Goal: Task Accomplishment & Management: Complete application form

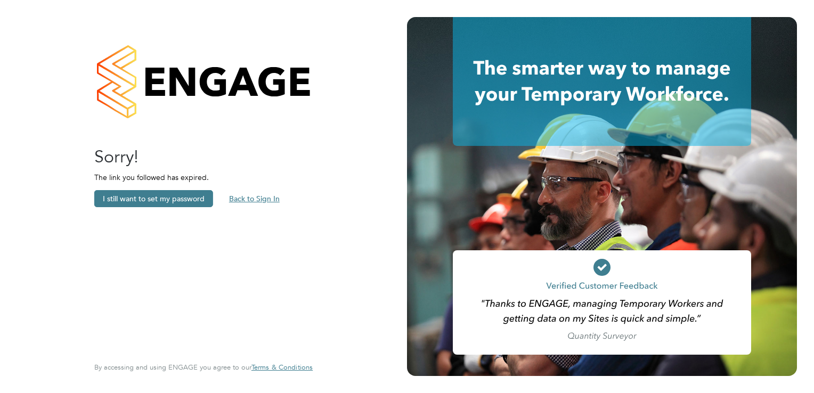
click at [258, 199] on button "Back to Sign In" at bounding box center [255, 198] width 68 height 17
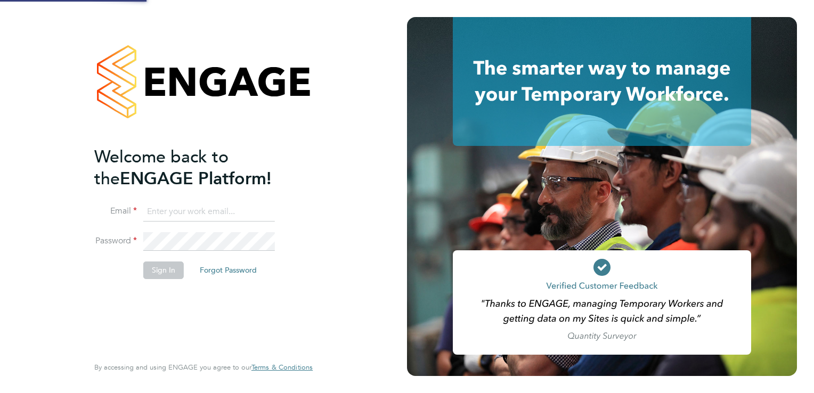
type input "[PERSON_NAME][EMAIL_ADDRESS][DOMAIN_NAME][PERSON_NAME]"
click at [161, 270] on button "Sign In" at bounding box center [163, 270] width 40 height 17
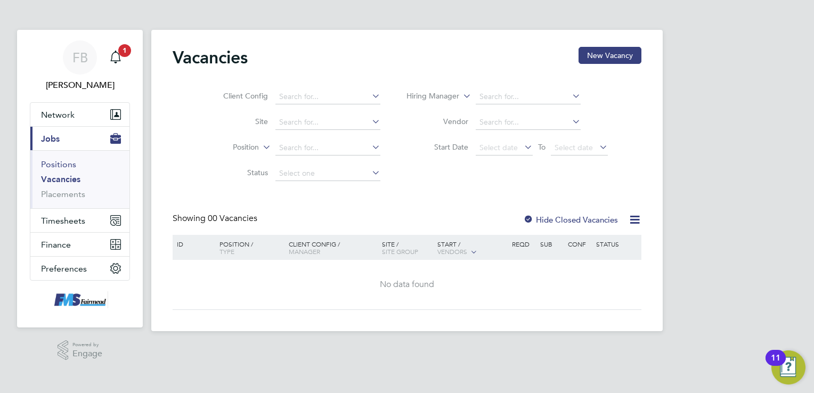
click at [58, 165] on link "Positions" at bounding box center [58, 164] width 35 height 10
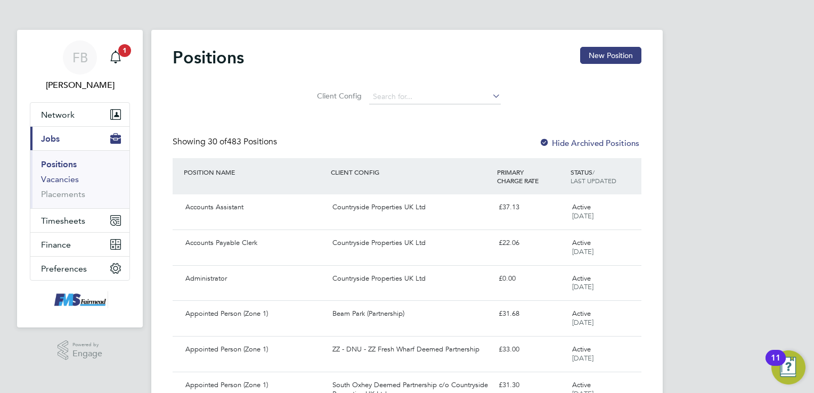
click at [69, 178] on link "Vacancies" at bounding box center [60, 179] width 38 height 10
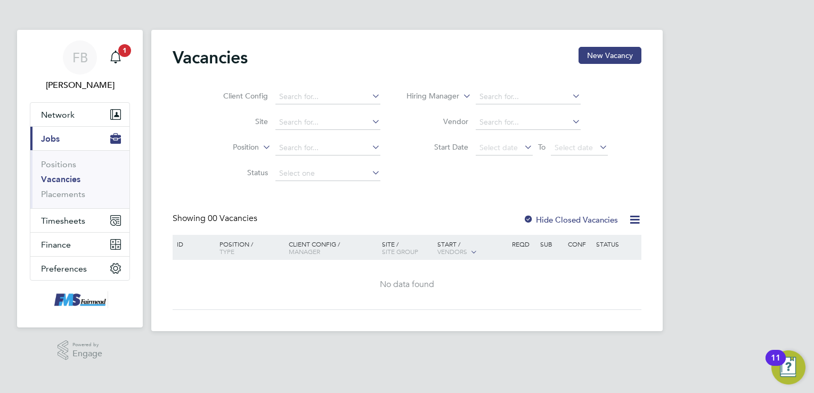
click at [633, 219] on icon at bounding box center [634, 219] width 13 height 13
click at [62, 193] on link "Placements" at bounding box center [63, 194] width 44 height 10
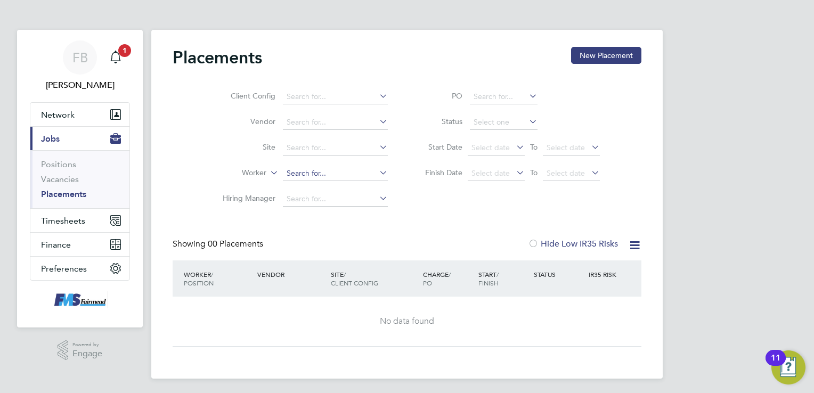
click at [289, 172] on input at bounding box center [335, 173] width 105 height 15
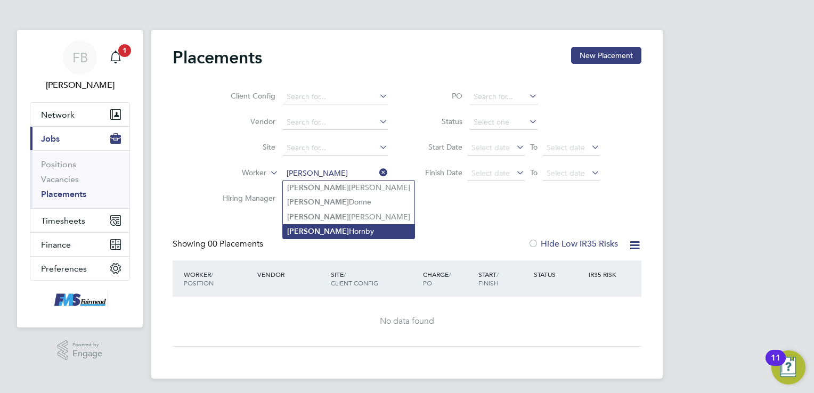
click at [313, 229] on li "[PERSON_NAME]" at bounding box center [349, 231] width 132 height 14
type input "[PERSON_NAME]"
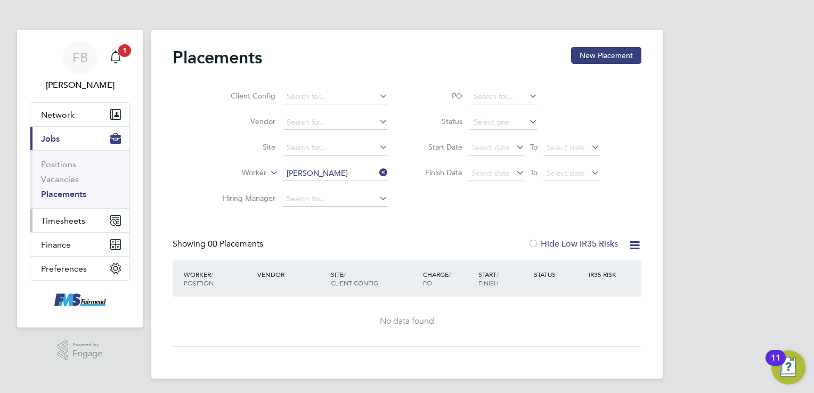
click at [58, 218] on span "Timesheets" at bounding box center [63, 221] width 44 height 10
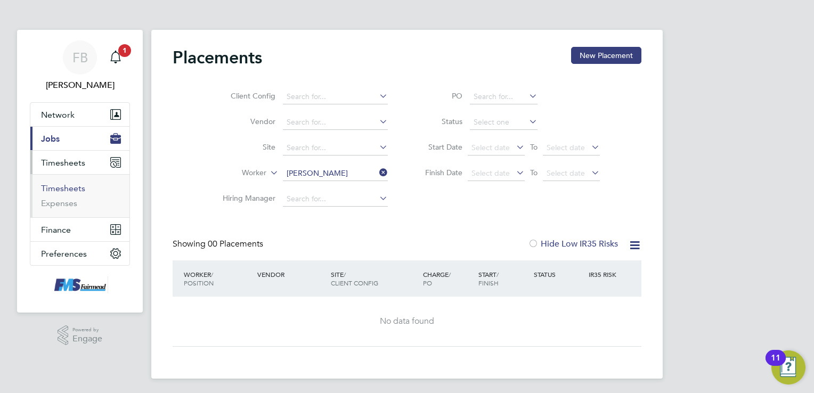
click at [70, 186] on link "Timesheets" at bounding box center [63, 188] width 44 height 10
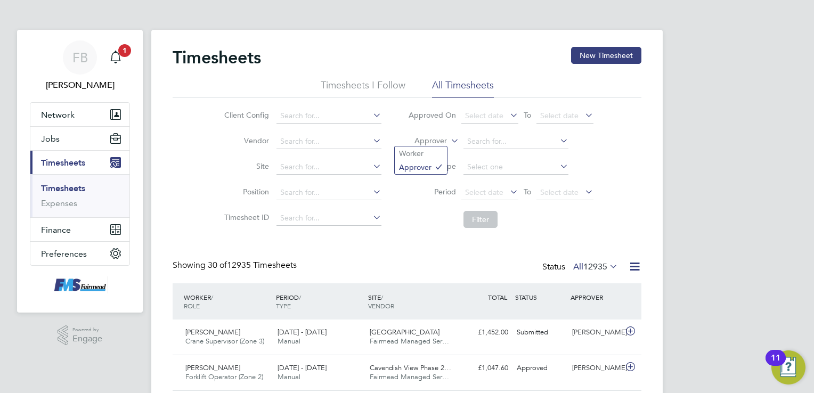
click at [449, 139] on icon at bounding box center [449, 138] width 0 height 10
click at [425, 156] on li "Worker" at bounding box center [421, 153] width 52 height 14
click at [483, 139] on input at bounding box center [515, 141] width 105 height 15
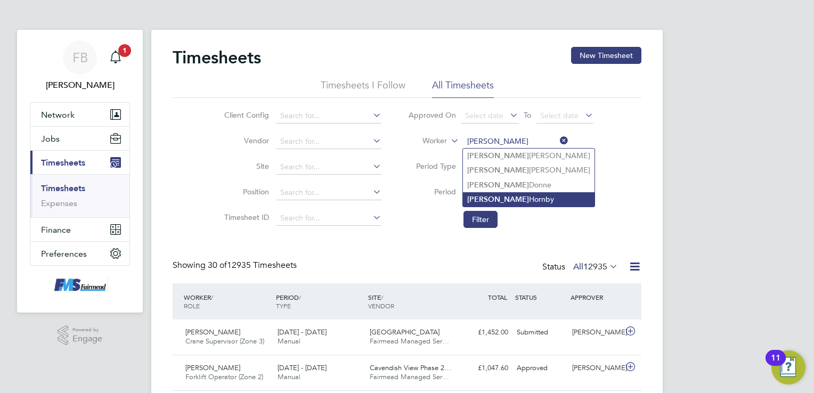
click at [514, 194] on li "[PERSON_NAME]" at bounding box center [529, 199] width 132 height 14
type input "[PERSON_NAME]"
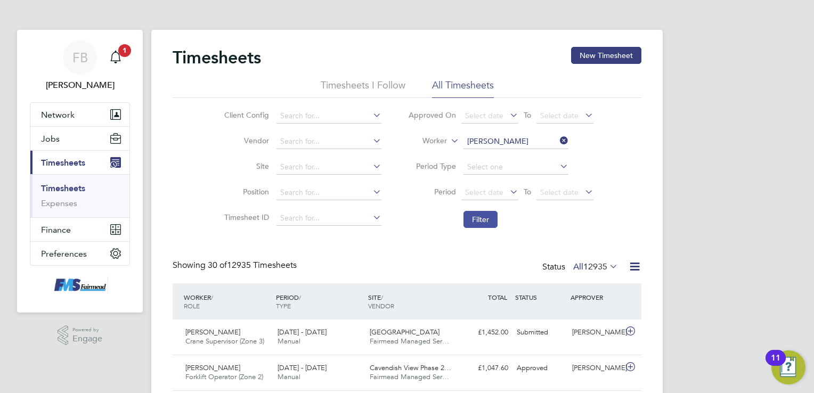
click at [486, 225] on button "Filter" at bounding box center [480, 219] width 34 height 17
click at [622, 54] on button "New Timesheet" at bounding box center [606, 55] width 70 height 17
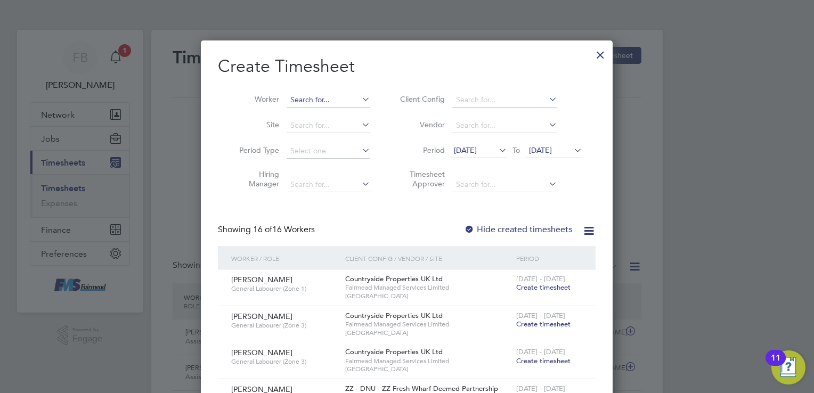
click at [320, 98] on input at bounding box center [329, 100] width 84 height 15
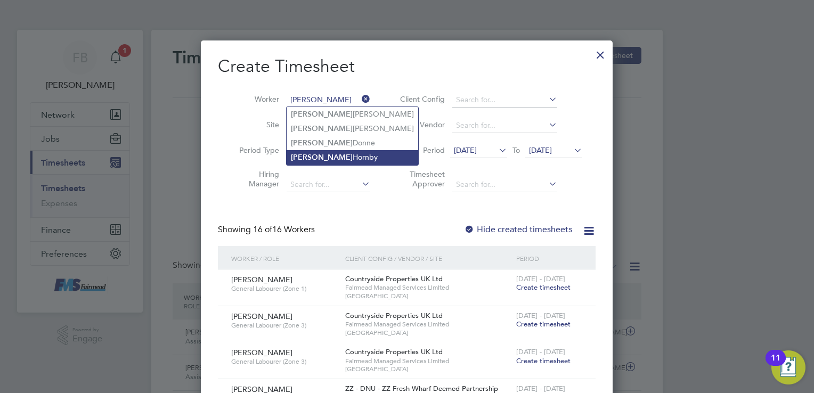
click at [333, 158] on li "[PERSON_NAME]" at bounding box center [353, 157] width 132 height 14
type input "[PERSON_NAME]"
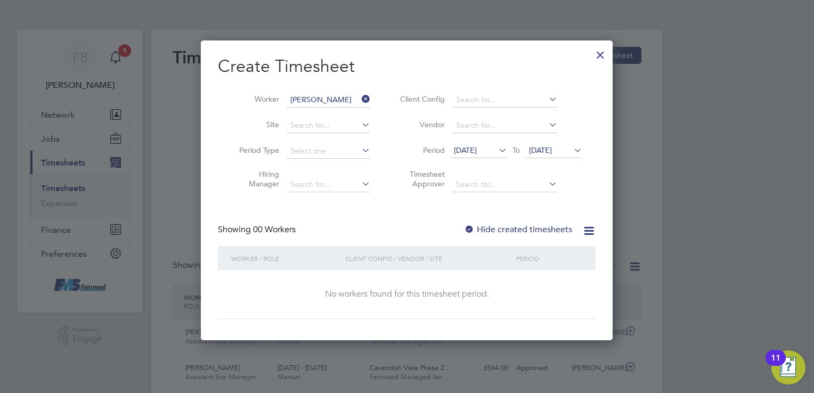
click at [496, 149] on icon at bounding box center [496, 150] width 0 height 15
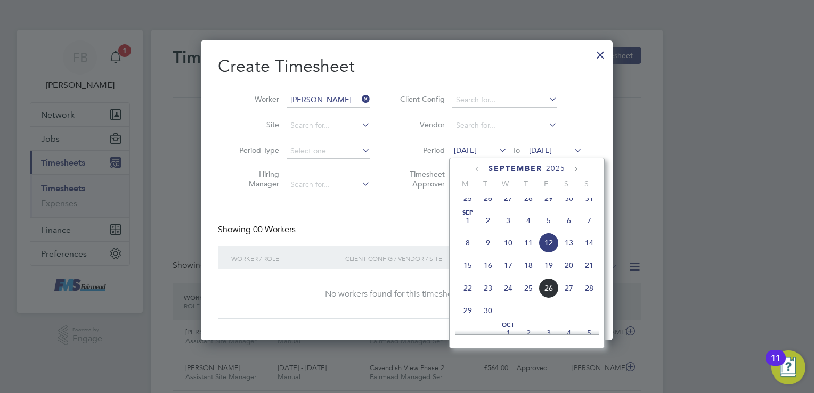
click at [569, 275] on span "20" at bounding box center [569, 265] width 20 height 20
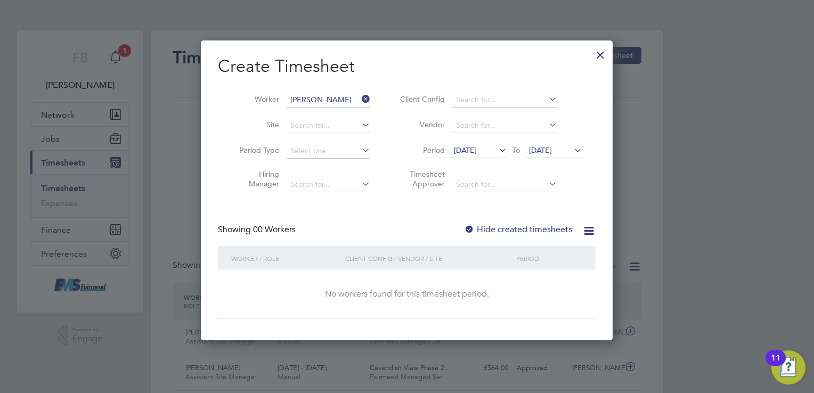
click at [572, 146] on icon at bounding box center [572, 150] width 0 height 15
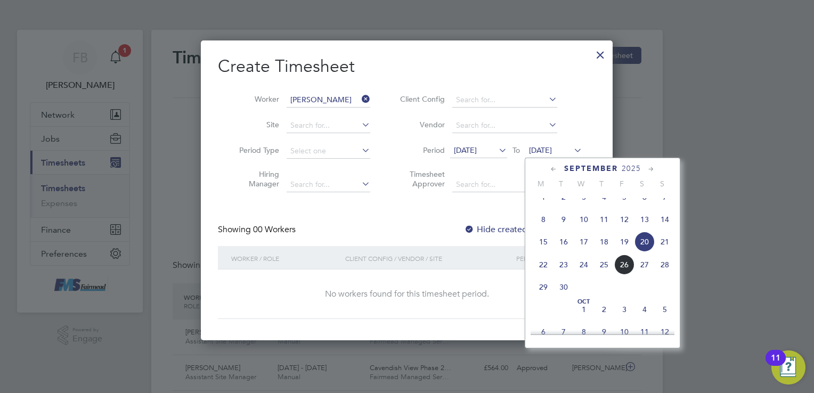
click at [624, 275] on span "26" at bounding box center [624, 265] width 20 height 20
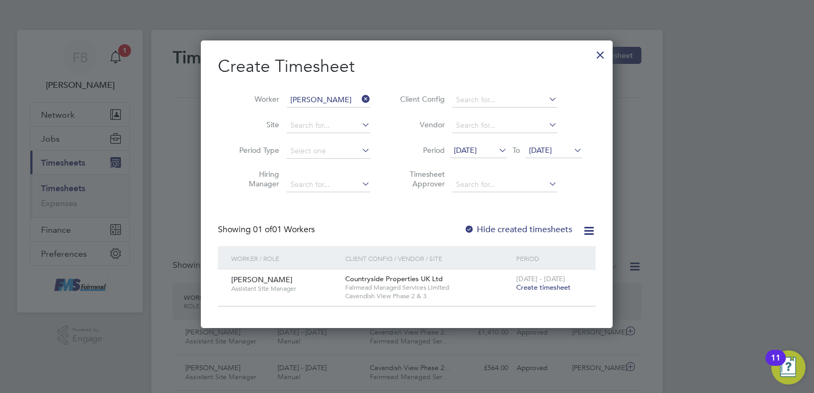
click at [549, 288] on span "Create timesheet" at bounding box center [543, 287] width 54 height 9
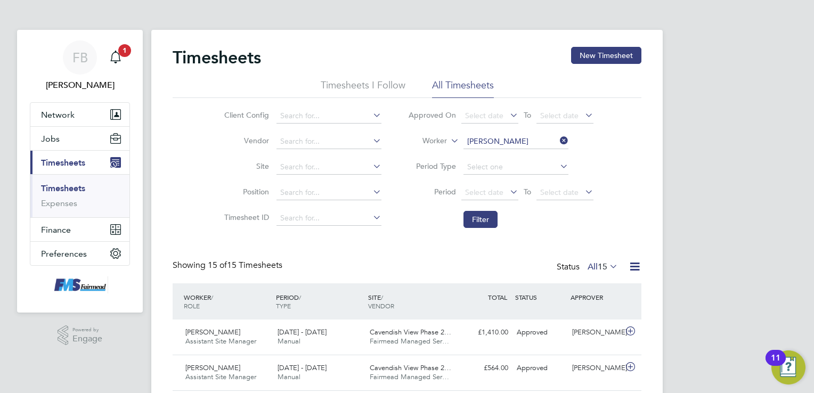
scroll to position [27, 93]
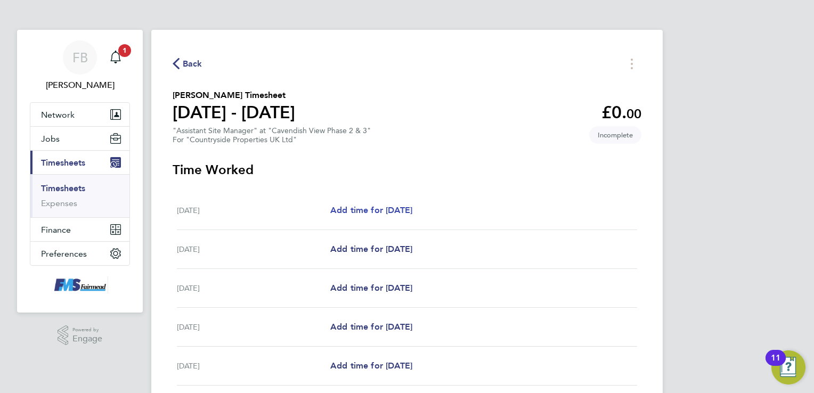
click at [370, 210] on span "Add time for [DATE]" at bounding box center [371, 210] width 82 height 10
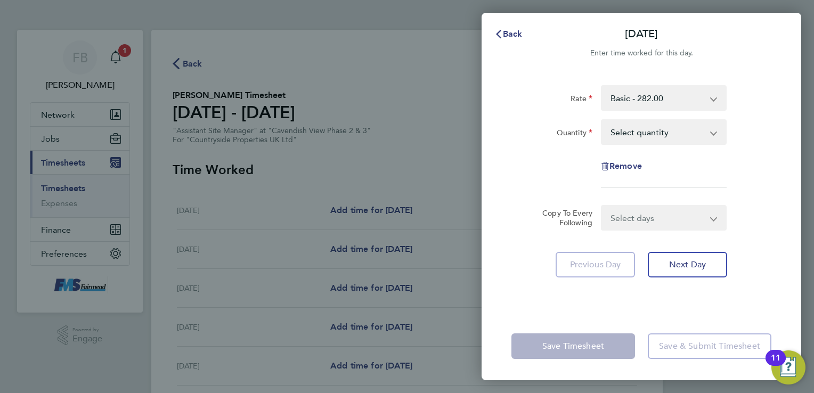
click at [709, 133] on select "Select quantity 0.5 1" at bounding box center [657, 131] width 111 height 23
select select "1"
click at [602, 120] on select "Select quantity 0.5 1" at bounding box center [657, 131] width 111 height 23
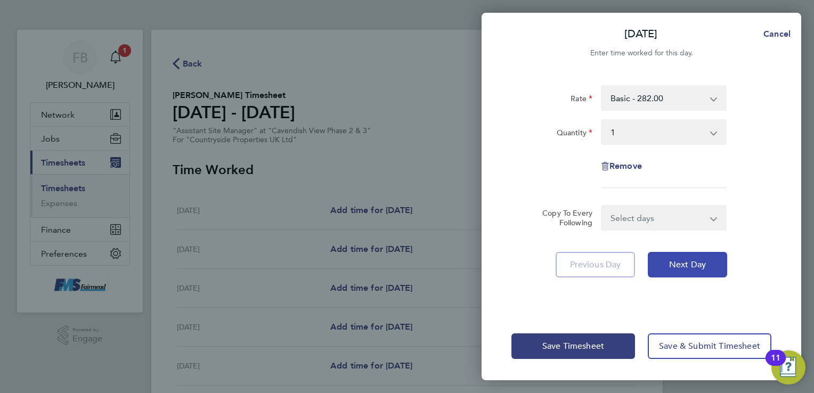
click at [669, 259] on button "Next Day" at bounding box center [687, 265] width 79 height 26
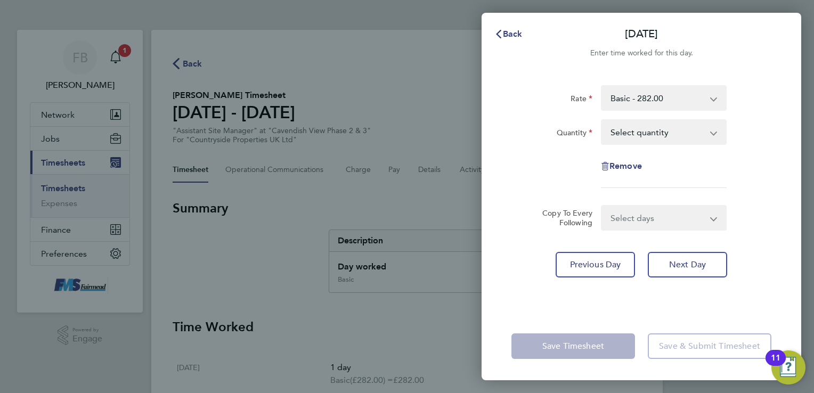
click at [673, 137] on select "Select quantity 0.5 1" at bounding box center [657, 131] width 111 height 23
select select "1"
click at [602, 120] on select "Select quantity 0.5 1" at bounding box center [657, 131] width 111 height 23
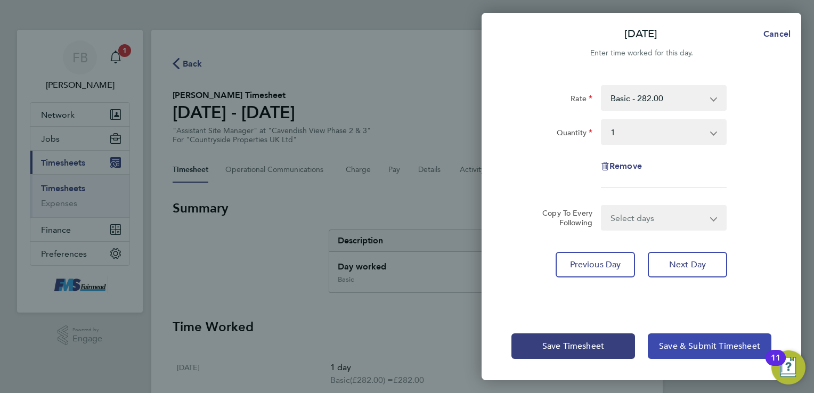
click at [675, 344] on span "Save & Submit Timesheet" at bounding box center [709, 346] width 101 height 11
